Goal: Complete application form: Complete application form

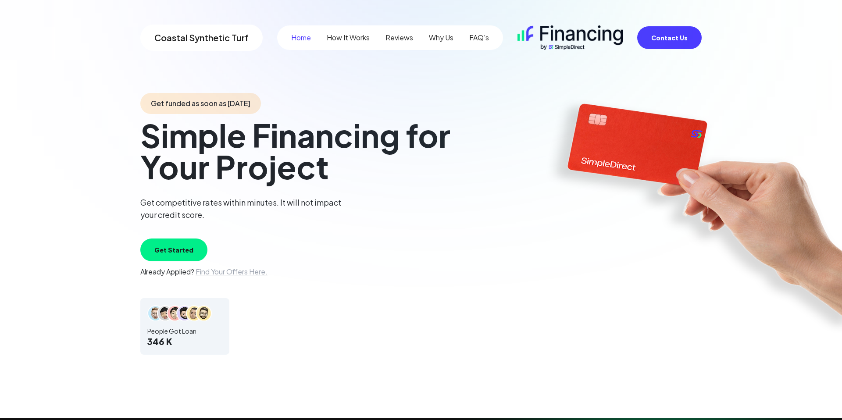
click at [183, 247] on button "Get Started" at bounding box center [173, 250] width 67 height 23
